Goal: Navigation & Orientation: Find specific page/section

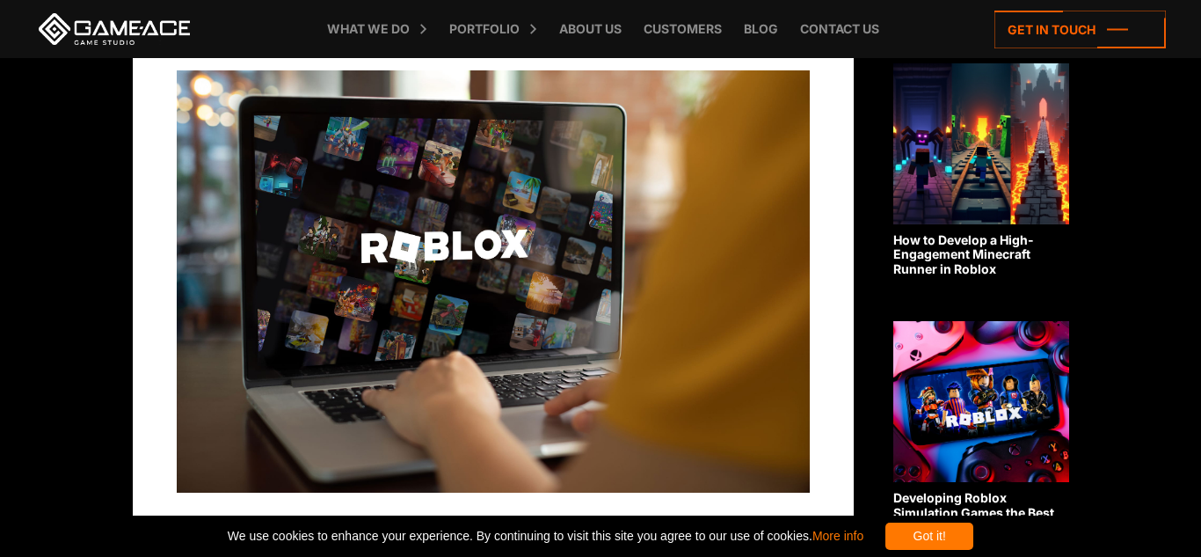
scroll to position [1331, 0]
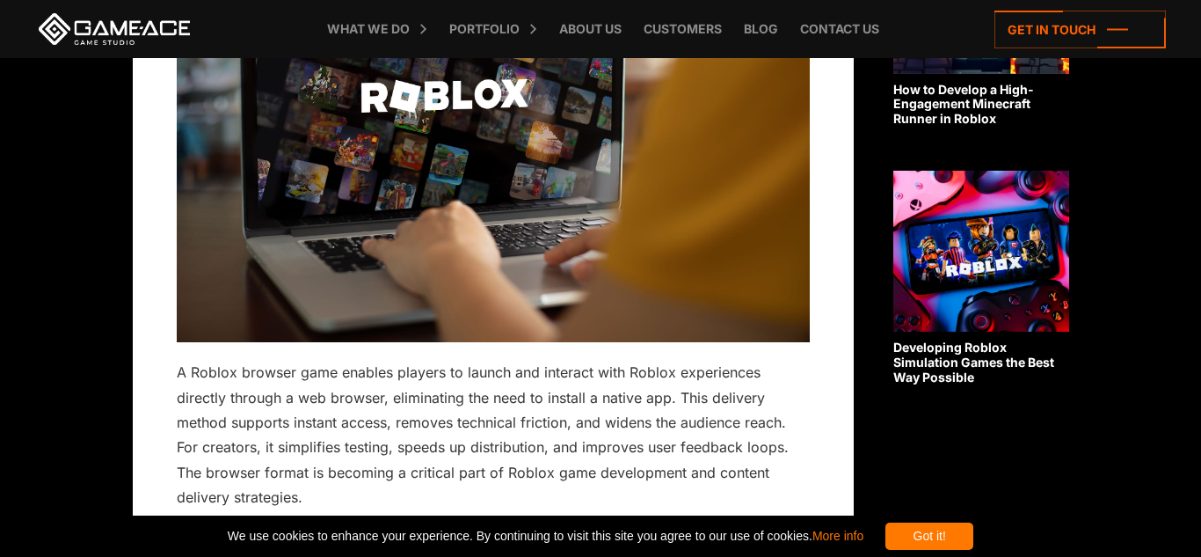
click at [451, 273] on img at bounding box center [493, 131] width 633 height 422
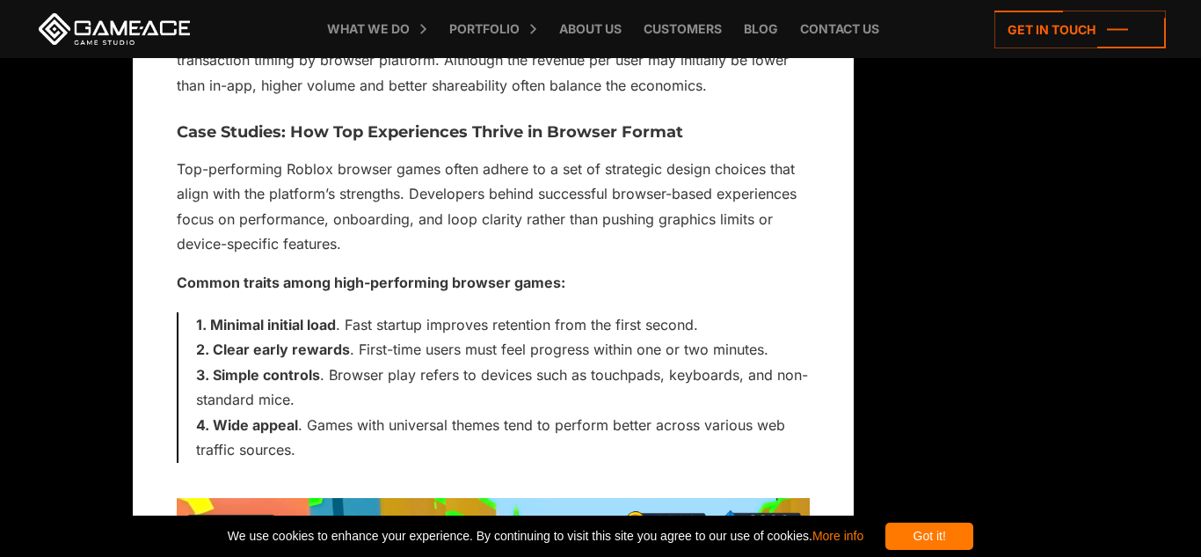
scroll to position [5907, 0]
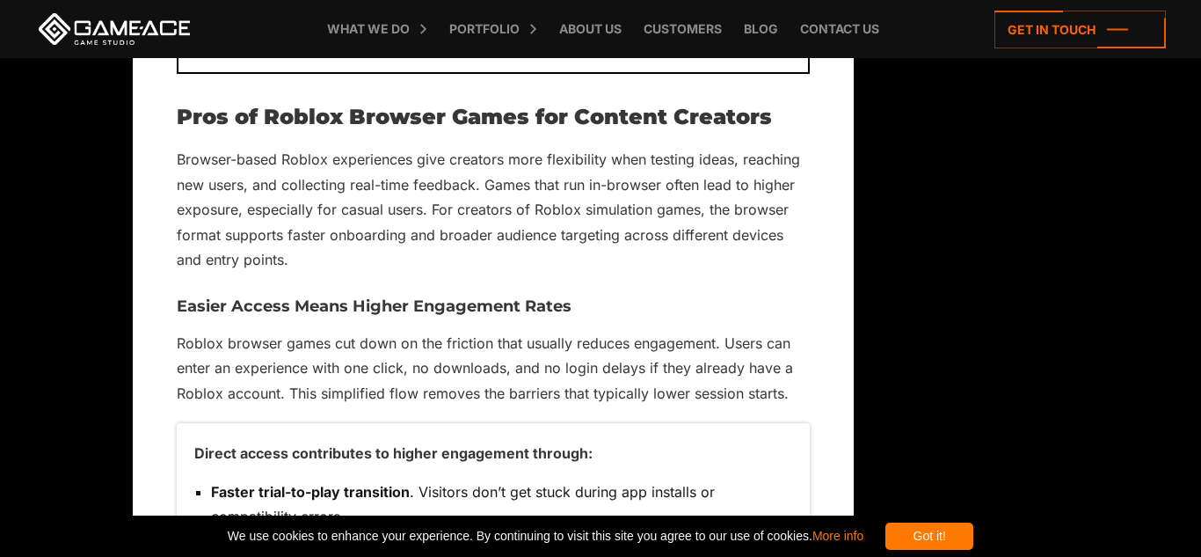
click at [961, 532] on div "Got it!" at bounding box center [930, 535] width 88 height 27
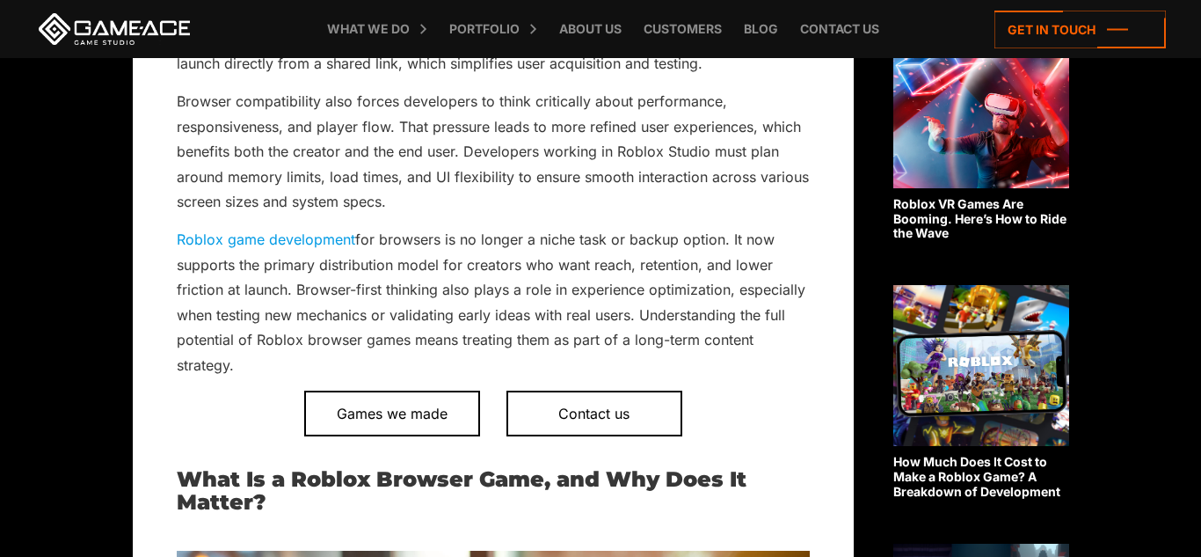
scroll to position [771, 0]
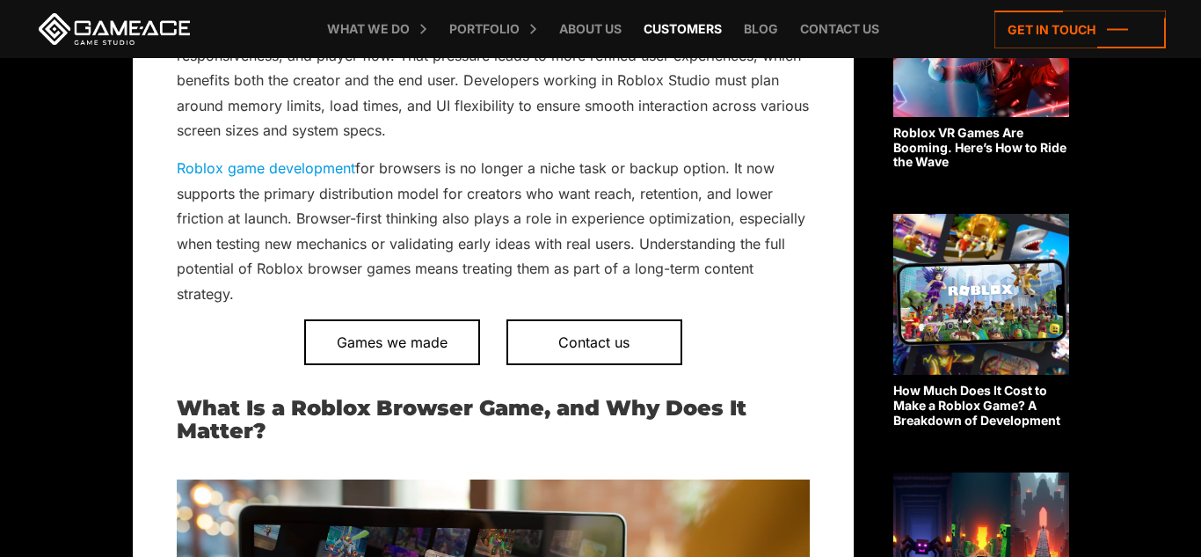
click at [676, 41] on link "Customers" at bounding box center [683, 29] width 96 height 58
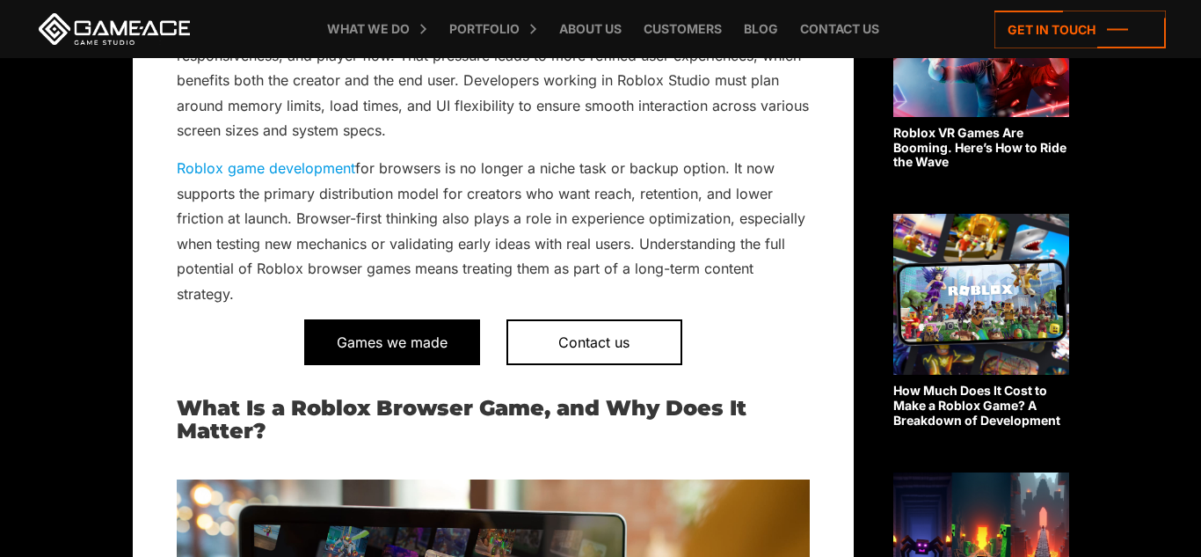
click at [419, 351] on span "Games we made" at bounding box center [392, 342] width 176 height 46
